Goal: Transaction & Acquisition: Purchase product/service

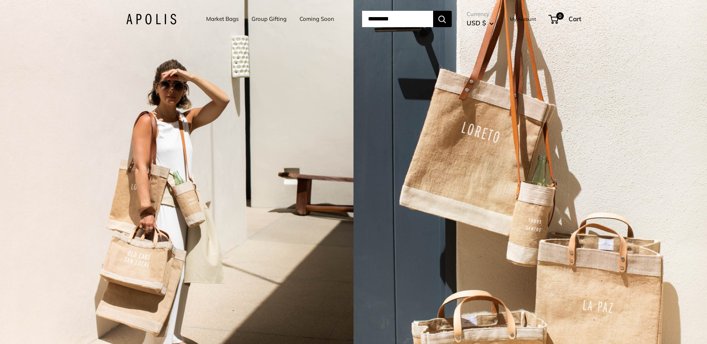
click at [214, 18] on link "Market Bags" at bounding box center [222, 19] width 32 height 10
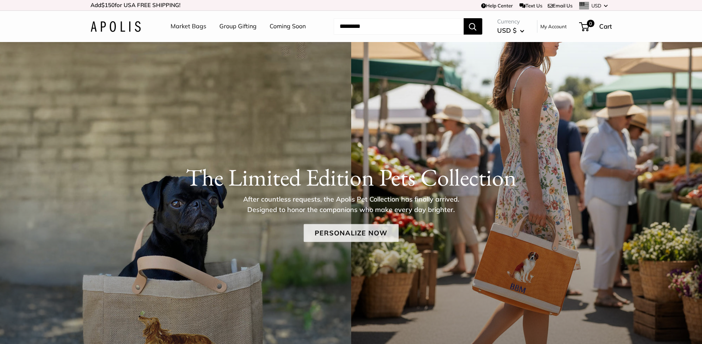
click at [370, 231] on link "Personalize Now" at bounding box center [350, 234] width 95 height 18
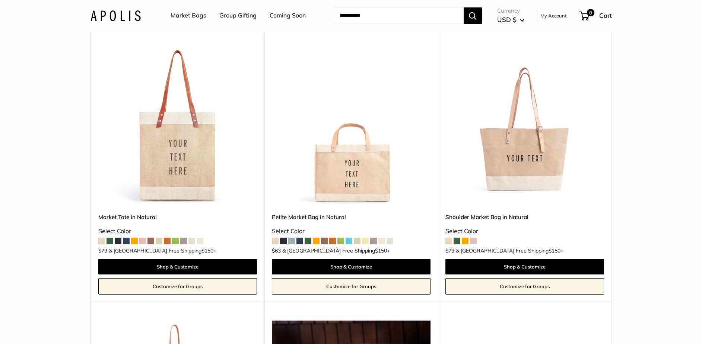
scroll to position [1676, 0]
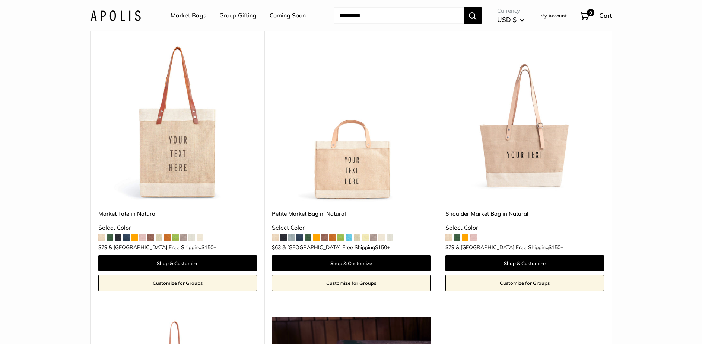
click at [0, 0] on img at bounding box center [0, 0] width 0 height 0
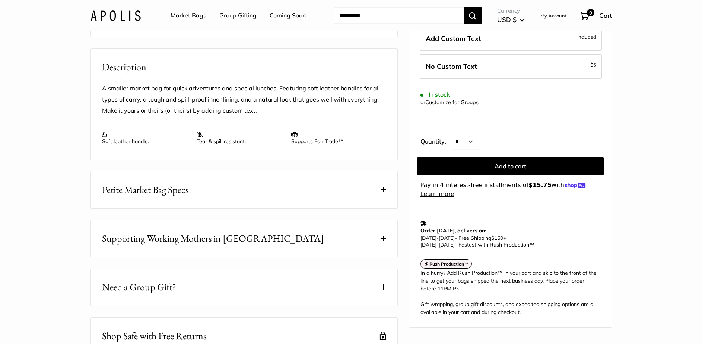
scroll to position [298, 0]
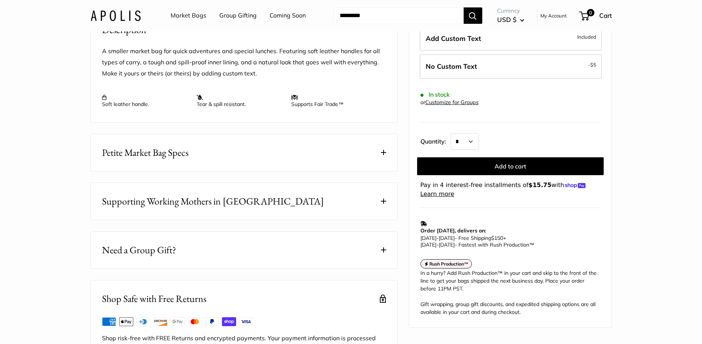
click at [384, 155] on span at bounding box center [383, 152] width 5 height 5
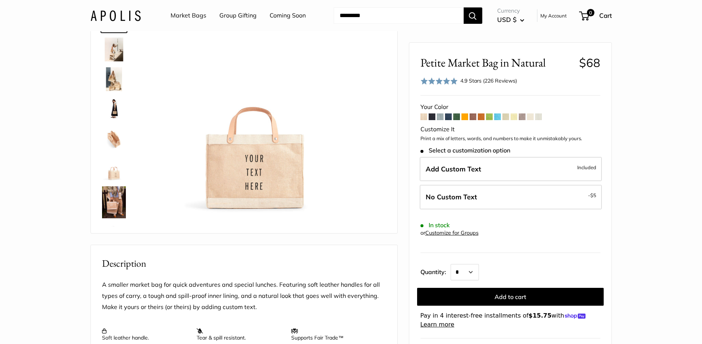
scroll to position [0, 0]
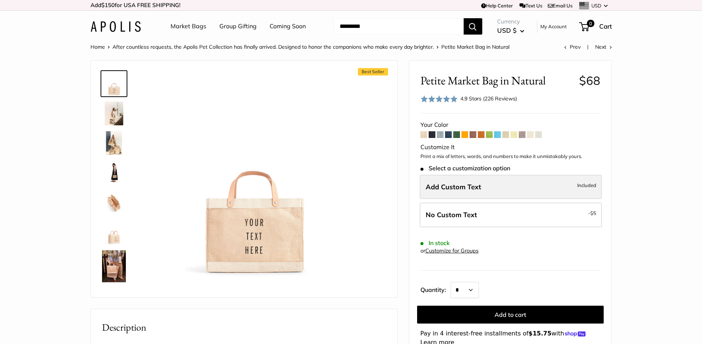
click at [465, 185] on span "Add Custom Text" at bounding box center [453, 187] width 55 height 9
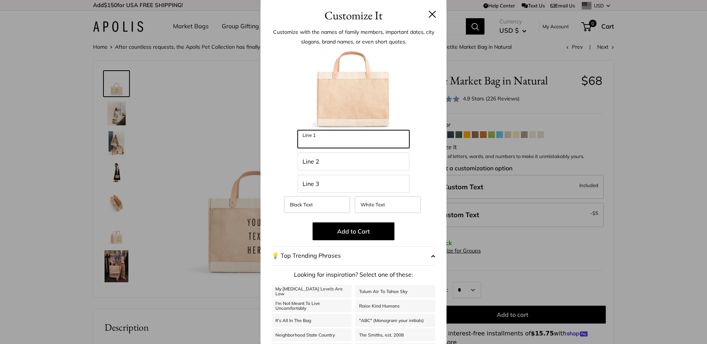
click at [341, 140] on input "Line 1" at bounding box center [354, 139] width 112 height 18
type input "******"
click at [327, 167] on input "Line 2" at bounding box center [354, 162] width 112 height 18
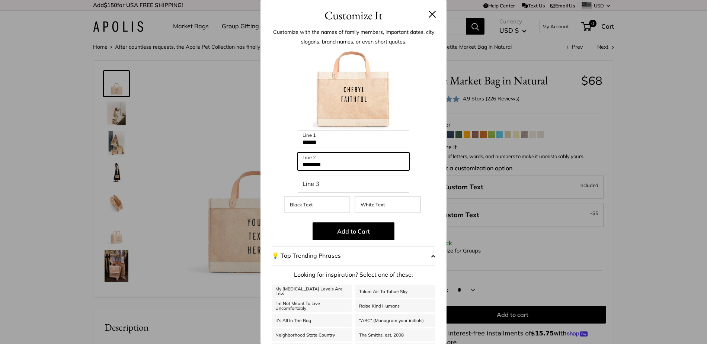
type input "********"
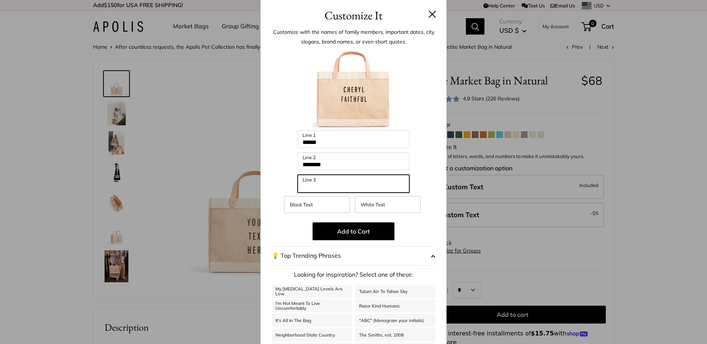
click at [306, 182] on input "Line 3" at bounding box center [354, 184] width 112 height 18
type input "*********"
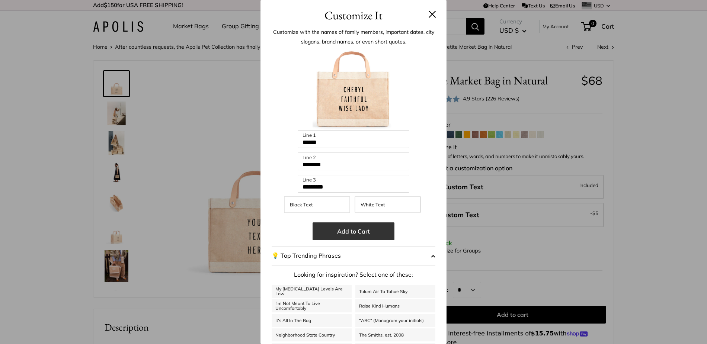
click at [360, 231] on button "Add to Cart" at bounding box center [354, 232] width 82 height 18
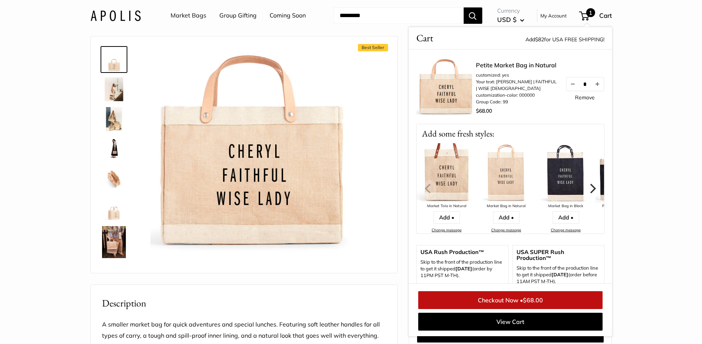
scroll to position [37, 0]
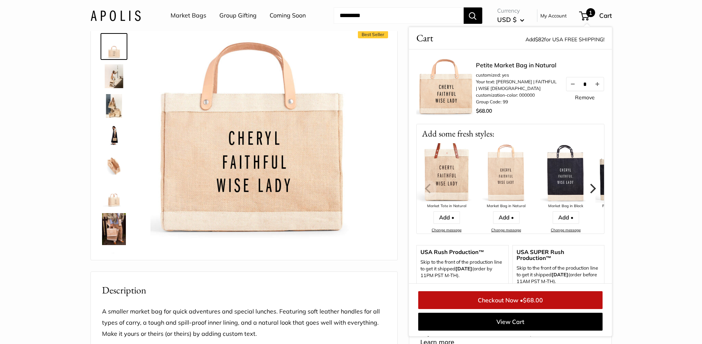
click at [518, 300] on link "Checkout Now • $68.00" at bounding box center [510, 301] width 184 height 18
